Goal: Information Seeking & Learning: Learn about a topic

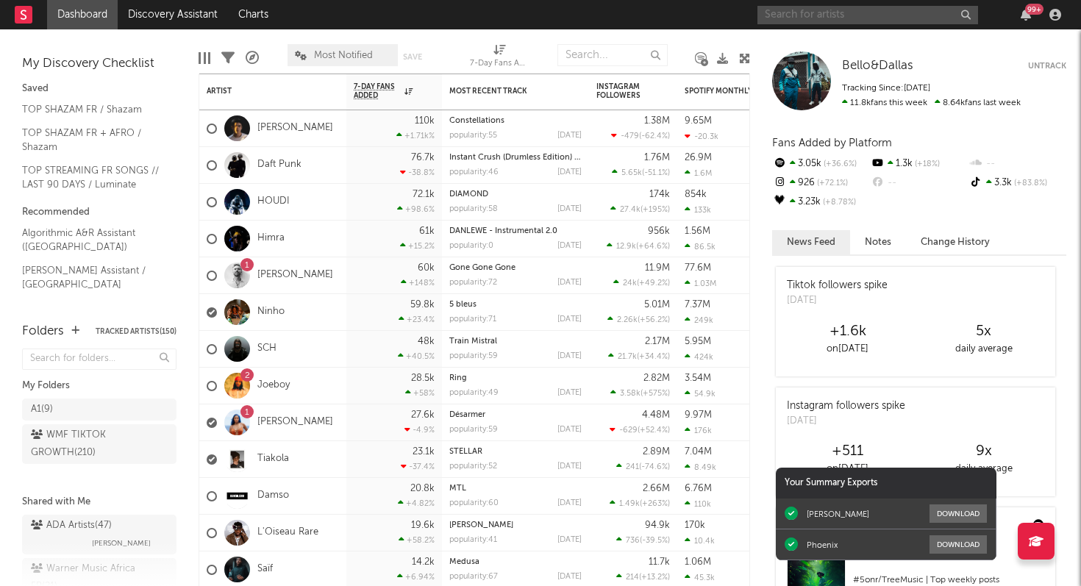
click at [866, 20] on input "text" at bounding box center [868, 15] width 221 height 18
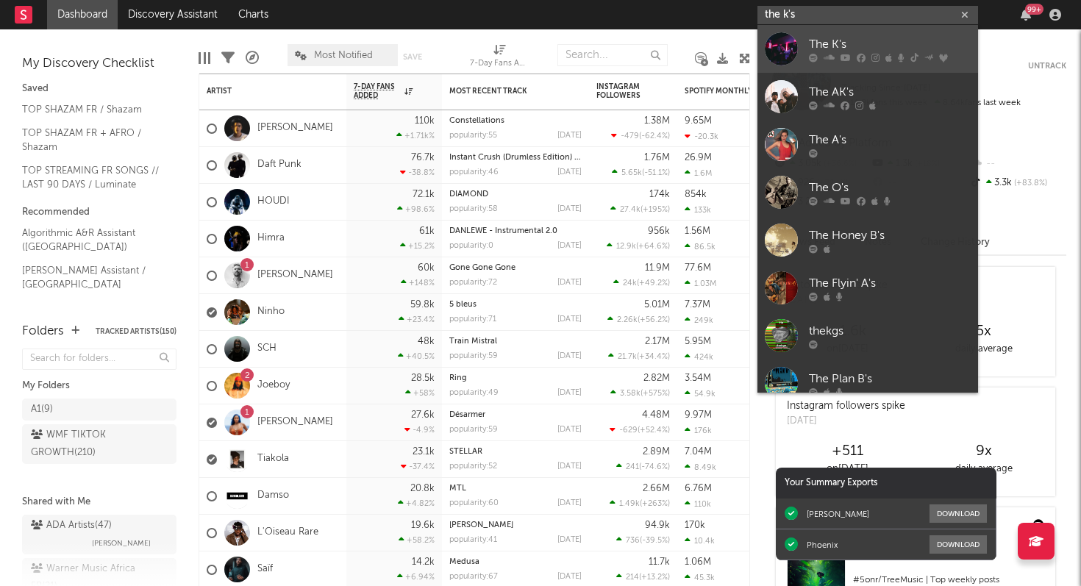
type input "the k's"
click at [894, 59] on div at bounding box center [890, 57] width 162 height 9
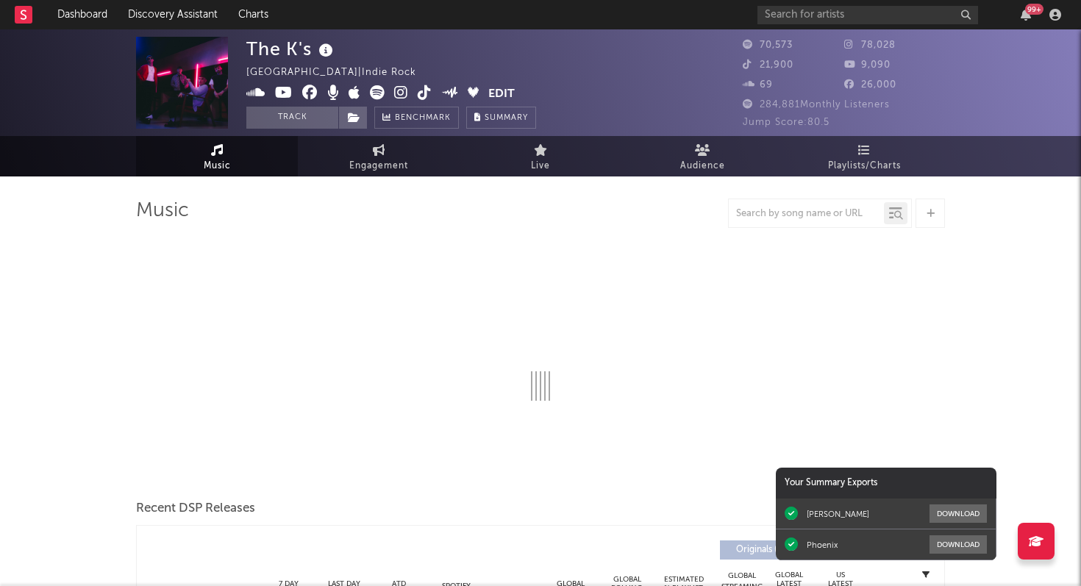
select select "6m"
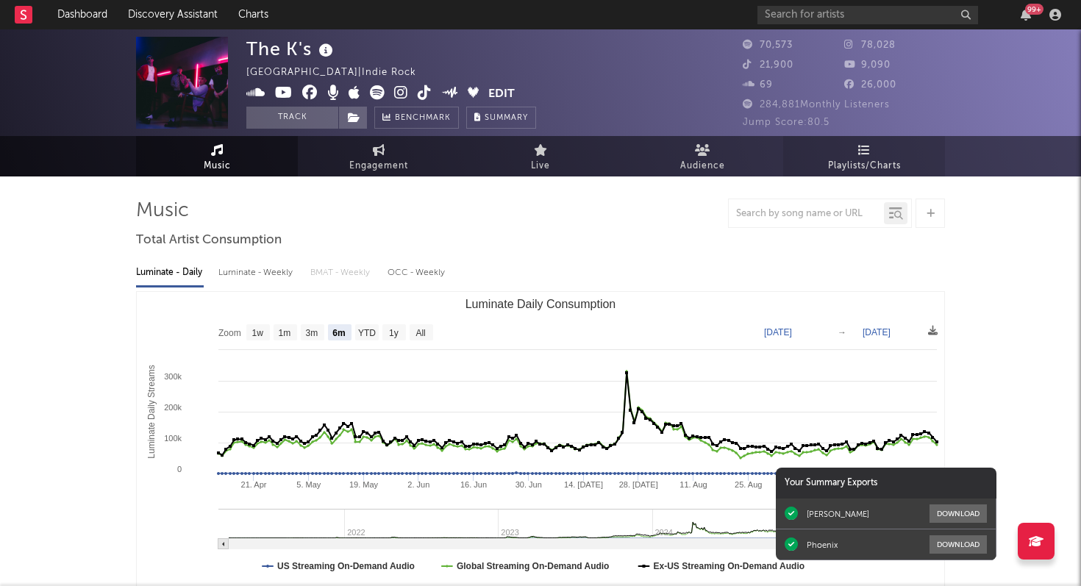
click at [892, 139] on link "Playlists/Charts" at bounding box center [864, 156] width 162 height 40
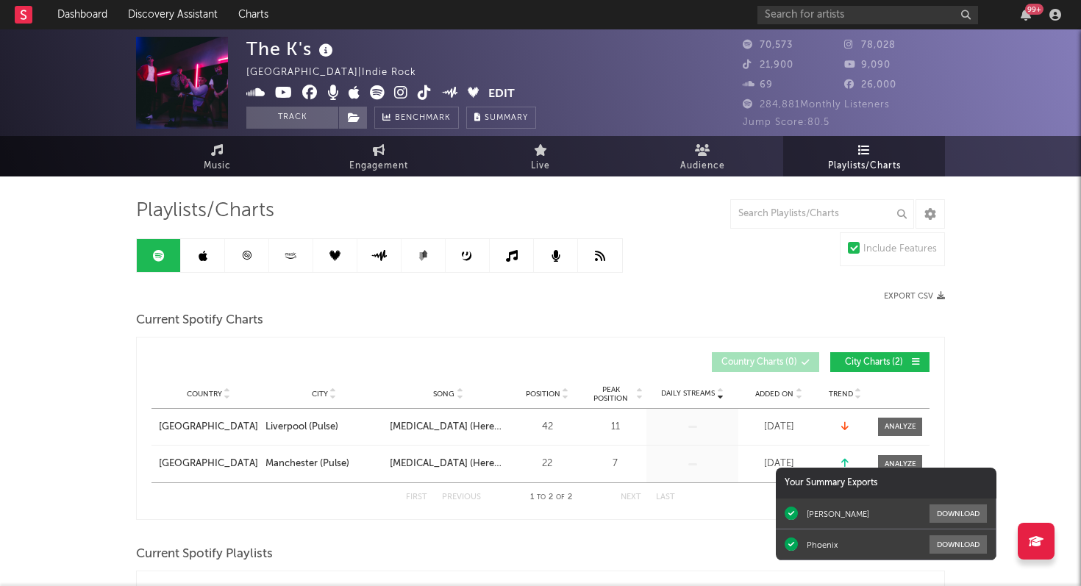
click at [244, 252] on icon at bounding box center [246, 255] width 11 height 11
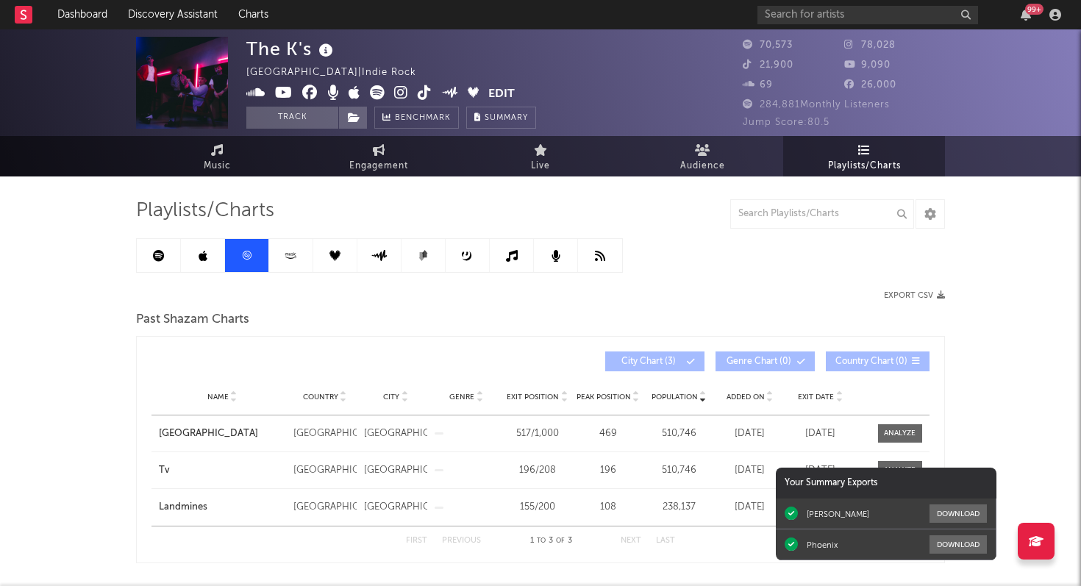
click at [828, 159] on span "Playlists/Charts" at bounding box center [864, 166] width 73 height 18
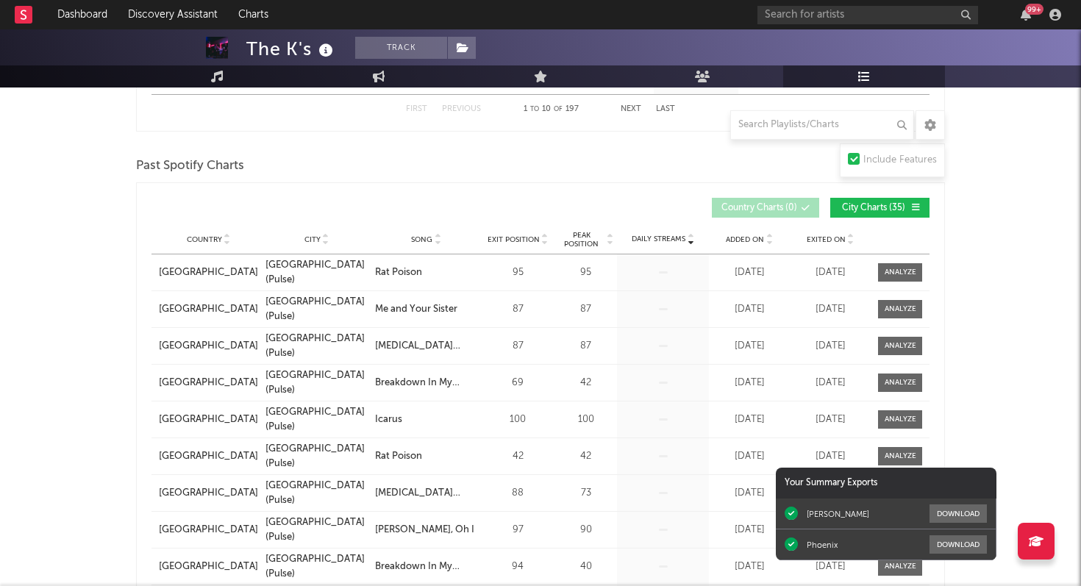
scroll to position [910, 0]
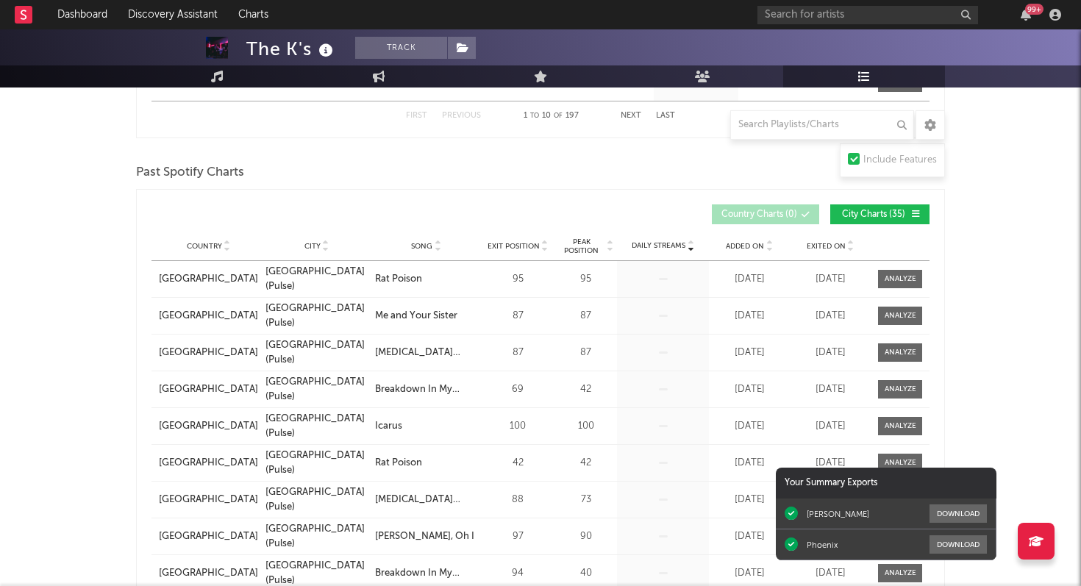
click at [855, 215] on span "City Charts ( 35 )" at bounding box center [874, 214] width 68 height 9
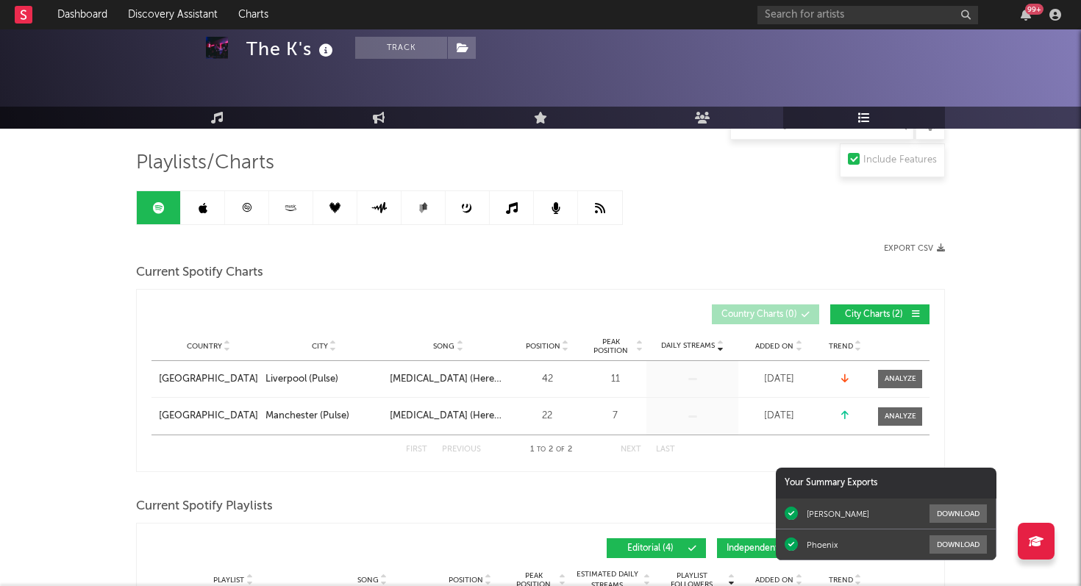
scroll to position [0, 0]
